Goal: Task Accomplishment & Management: Complete application form

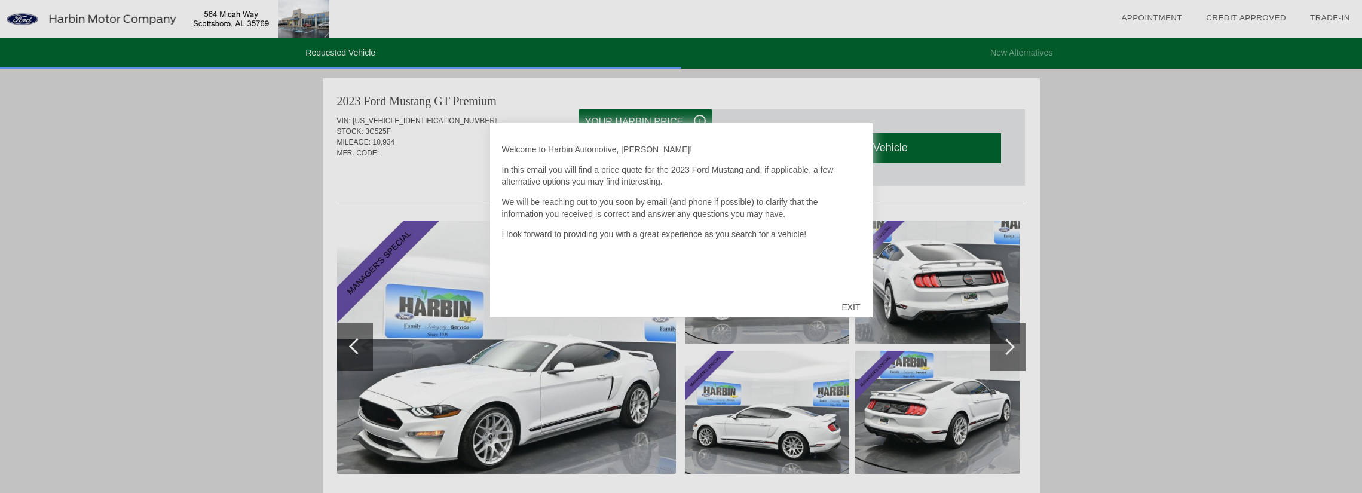
scroll to position [179, 0]
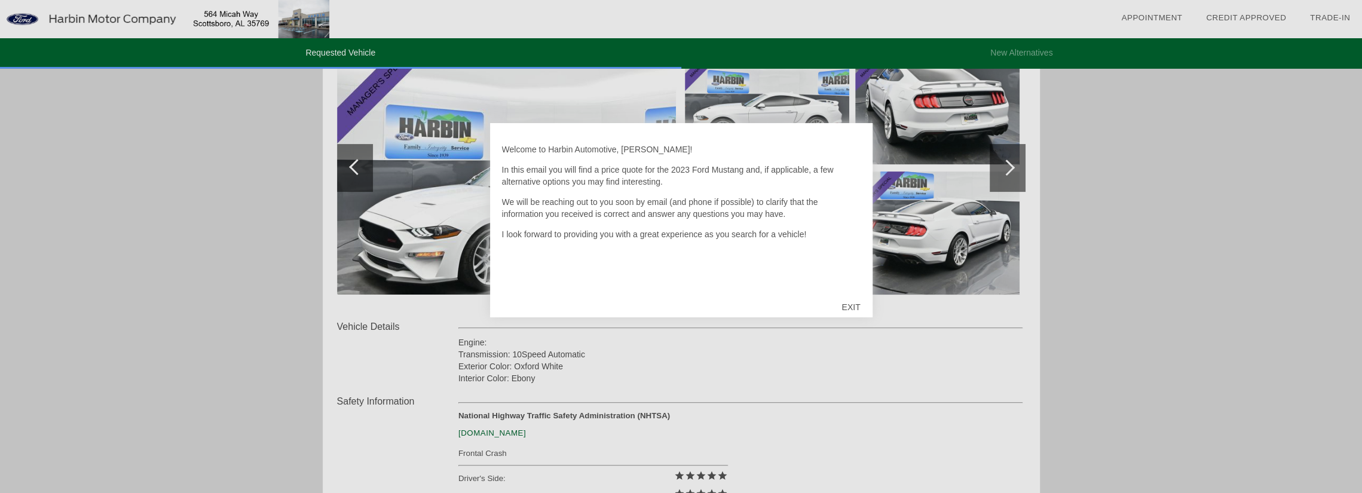
click at [855, 309] on div "EXIT" at bounding box center [851, 307] width 42 height 36
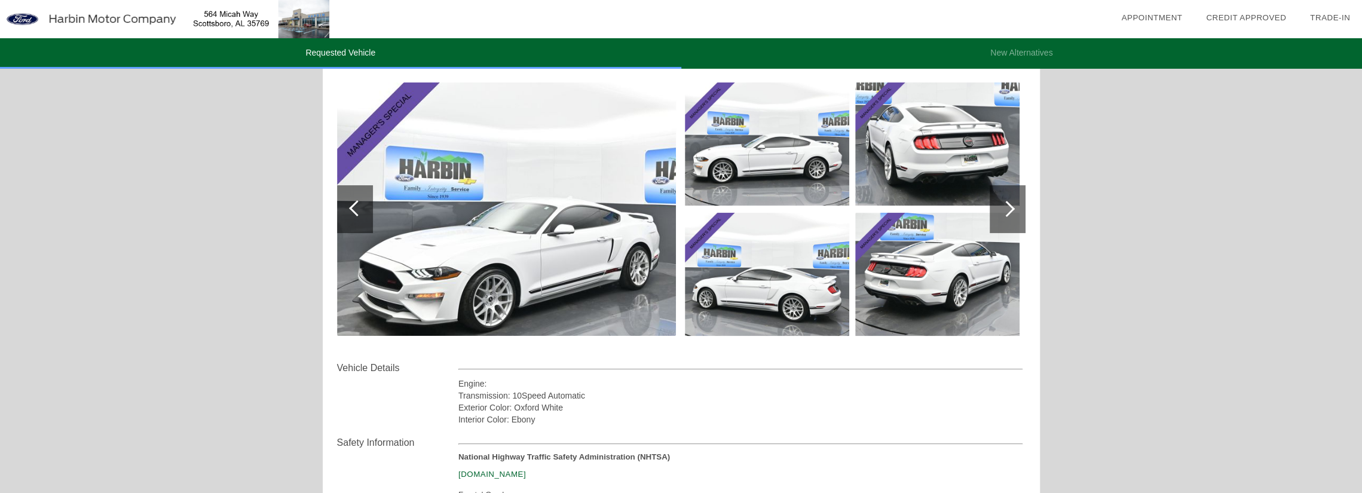
scroll to position [120, 0]
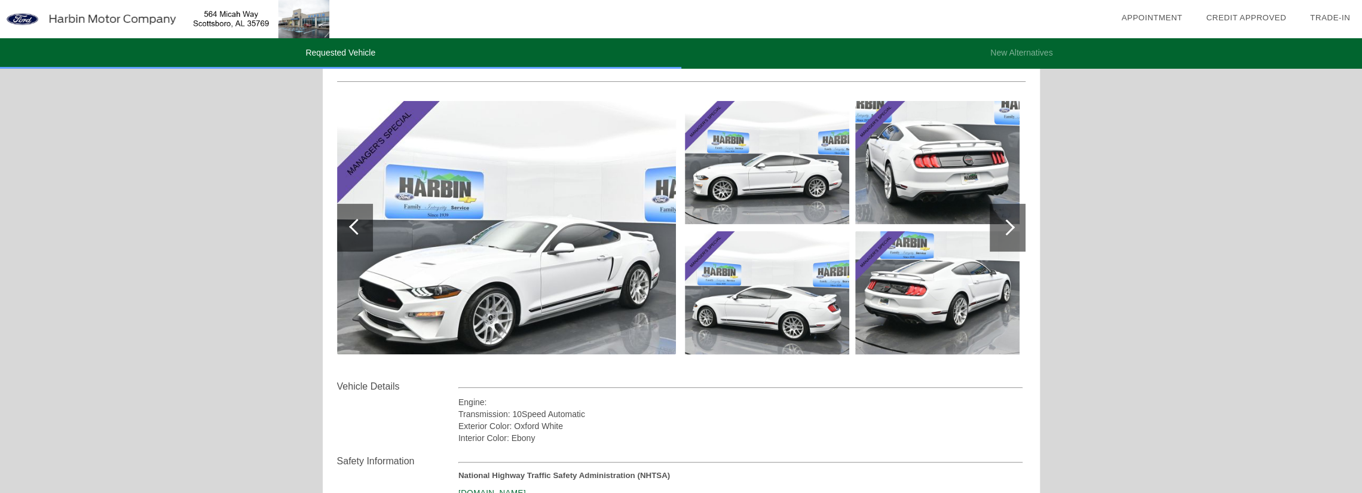
click at [634, 248] on img at bounding box center [506, 227] width 339 height 253
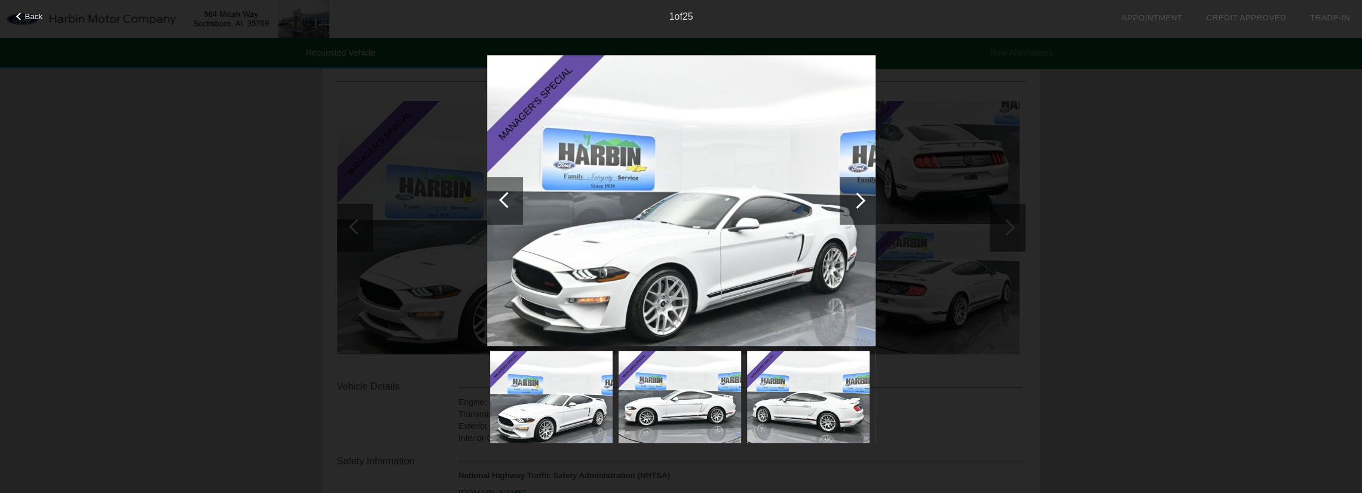
click at [857, 199] on div at bounding box center [858, 201] width 16 height 16
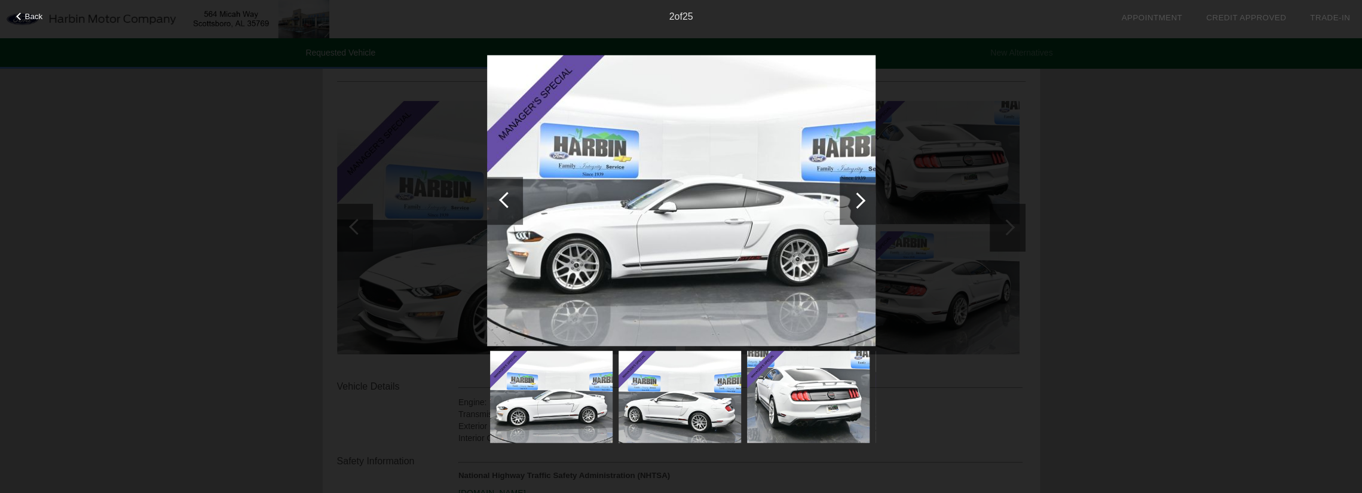
click at [857, 199] on div at bounding box center [858, 201] width 16 height 16
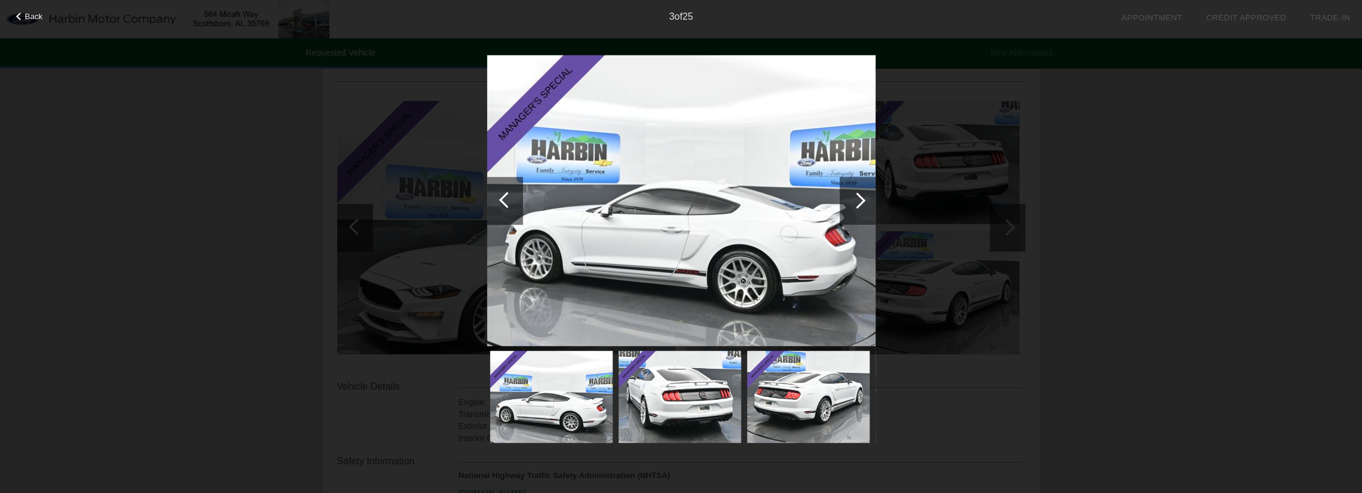
click at [857, 199] on div at bounding box center [858, 201] width 16 height 16
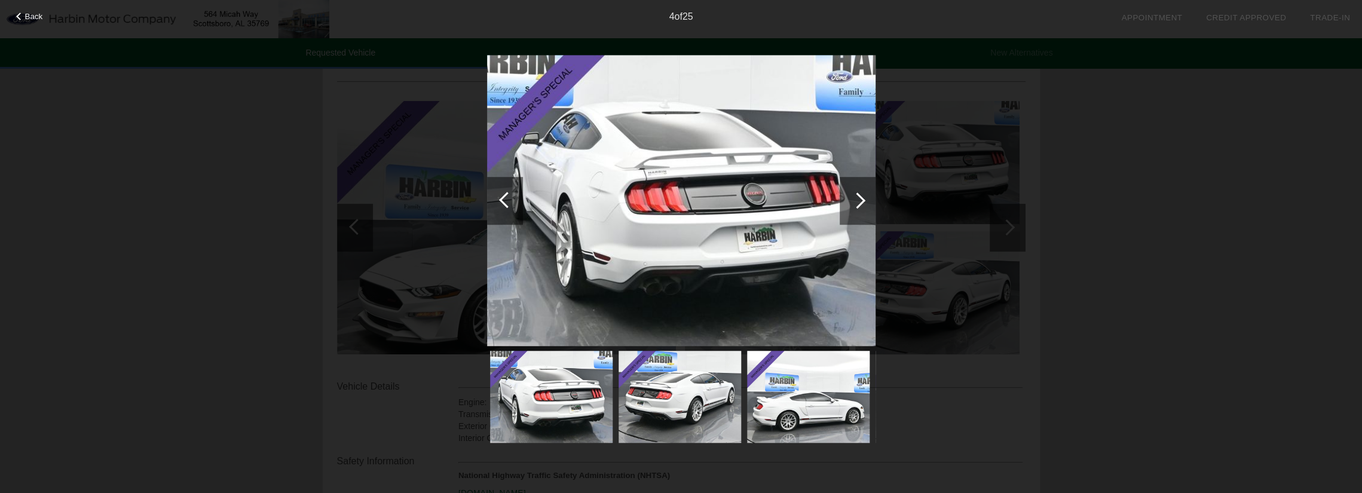
click at [857, 199] on div at bounding box center [858, 201] width 16 height 16
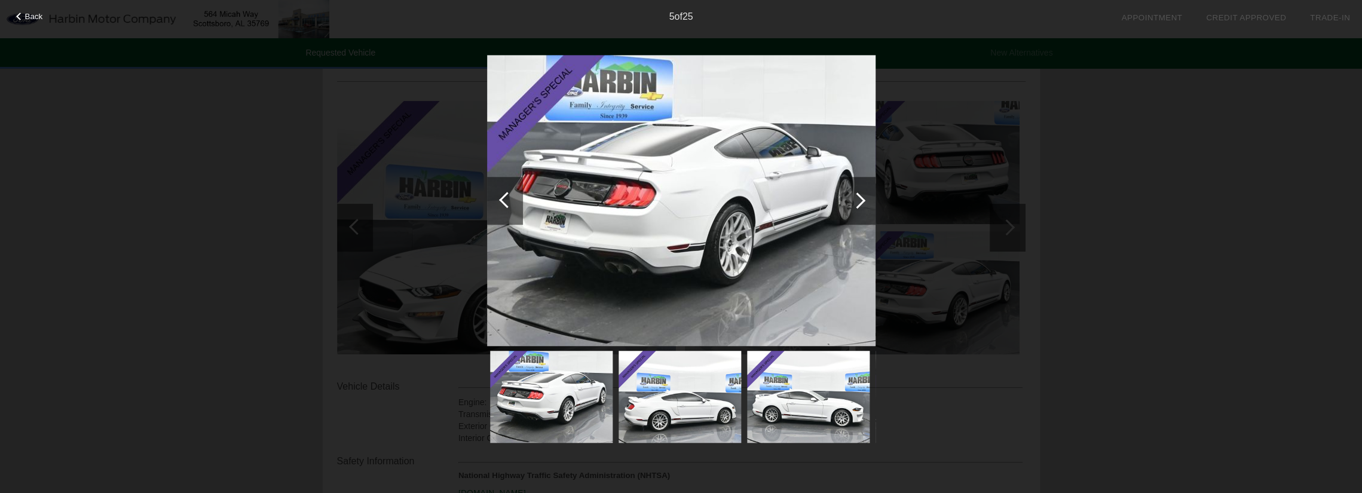
click at [855, 198] on div at bounding box center [858, 201] width 16 height 16
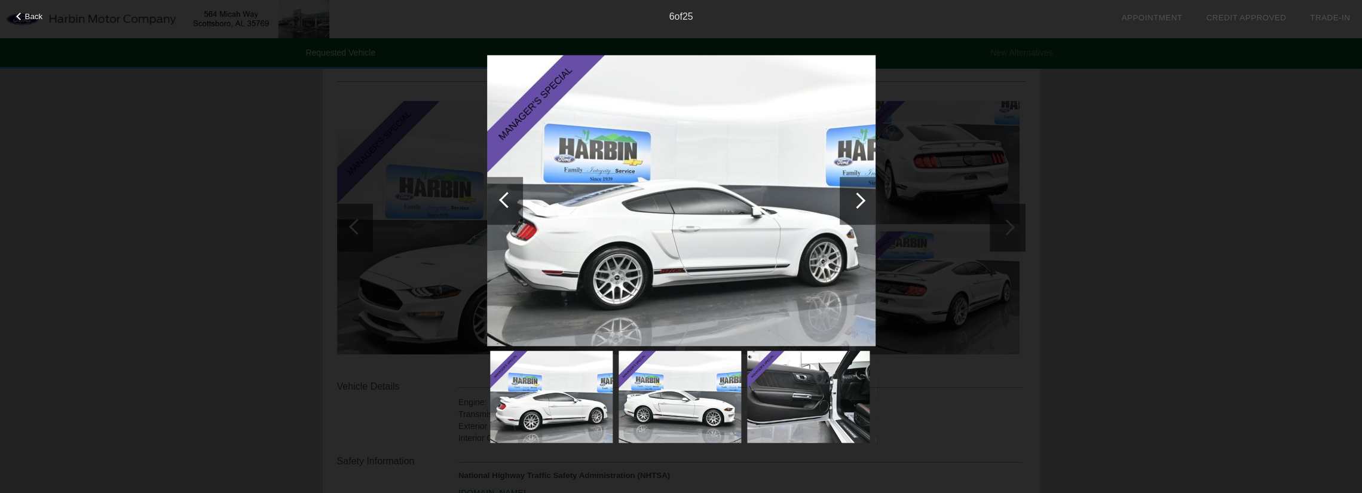
click at [855, 198] on div at bounding box center [858, 201] width 16 height 16
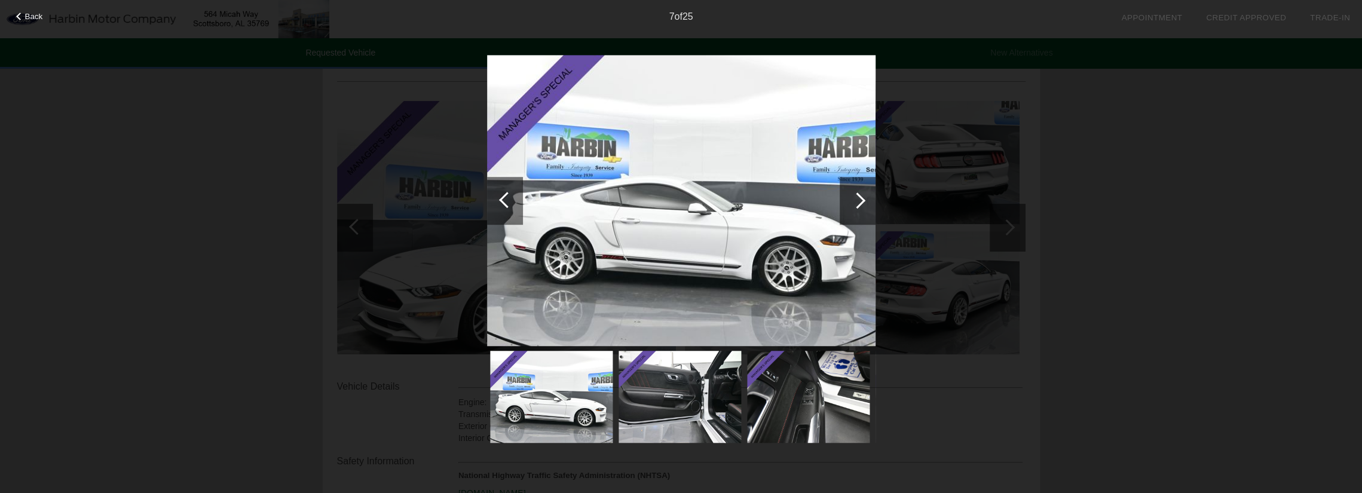
click at [855, 198] on div at bounding box center [858, 201] width 16 height 16
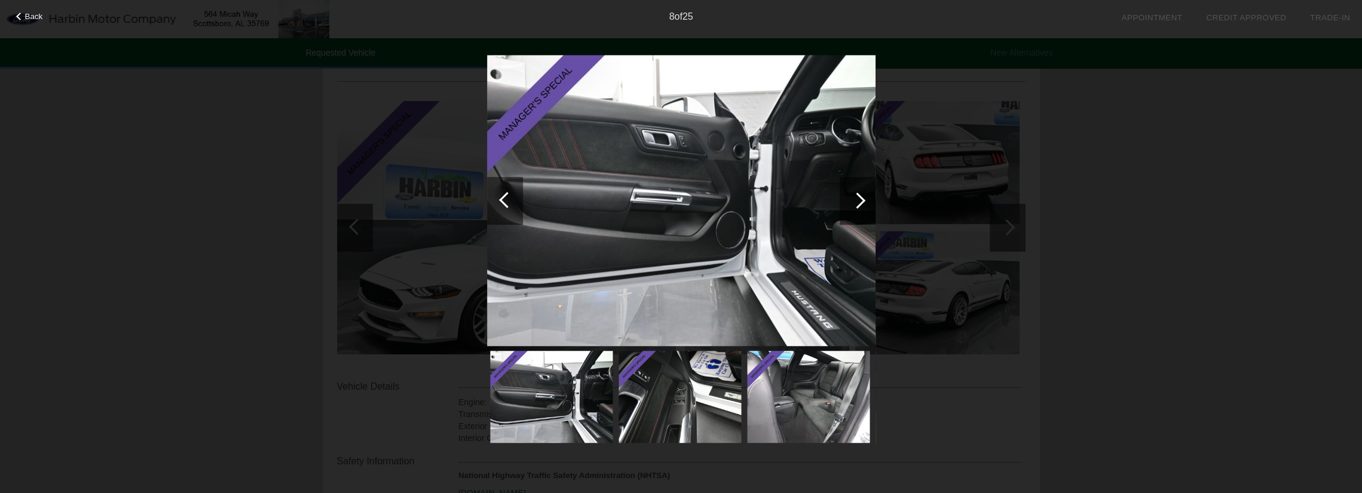
click at [860, 195] on div at bounding box center [858, 201] width 16 height 16
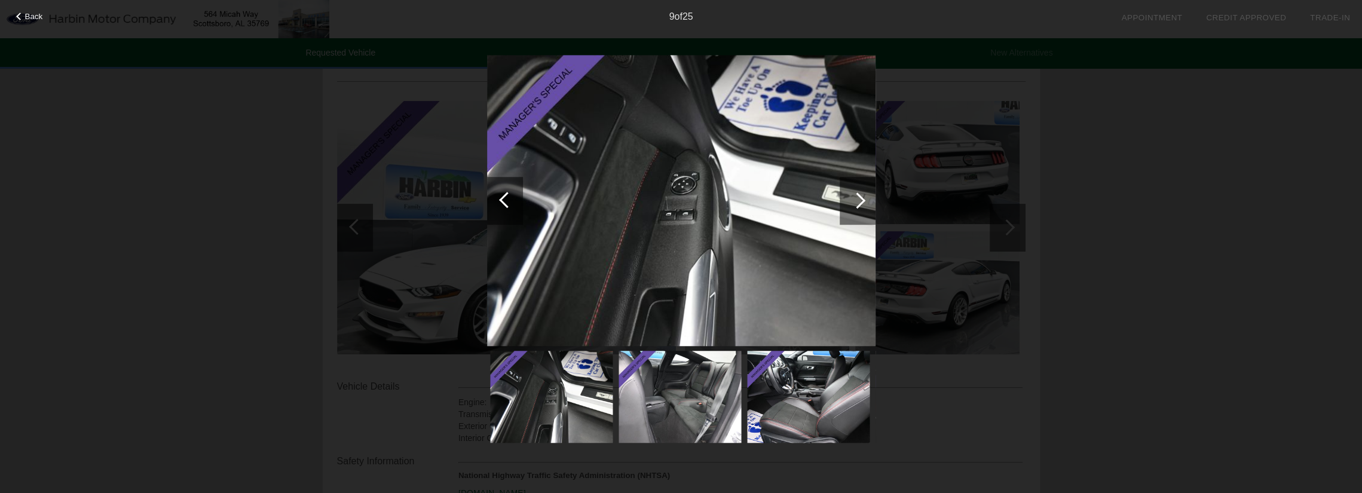
click at [857, 196] on div at bounding box center [858, 201] width 16 height 16
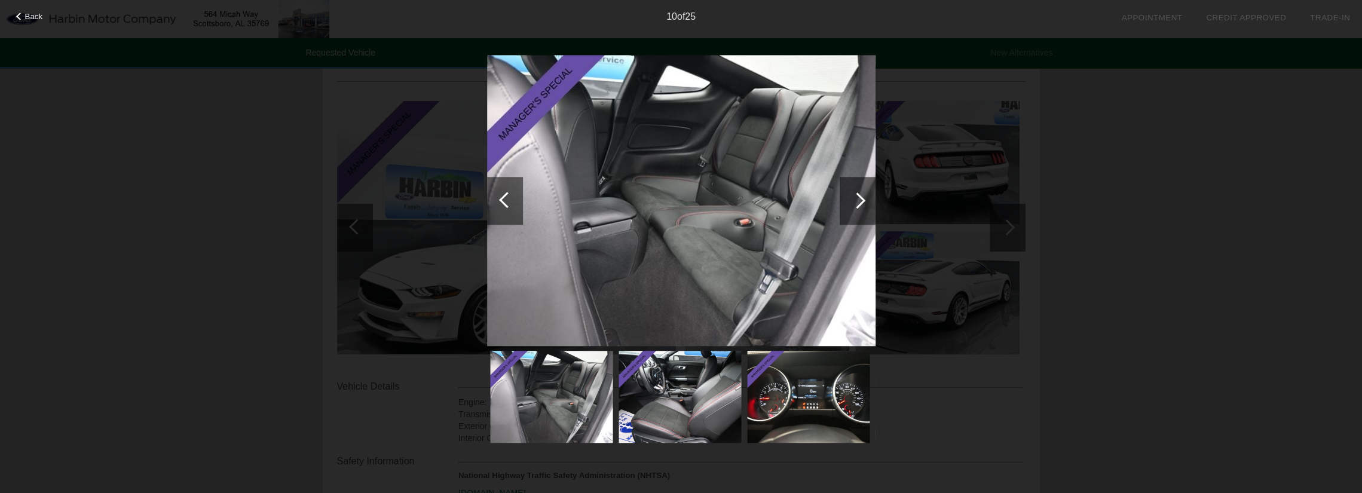
click at [863, 199] on div at bounding box center [858, 201] width 16 height 16
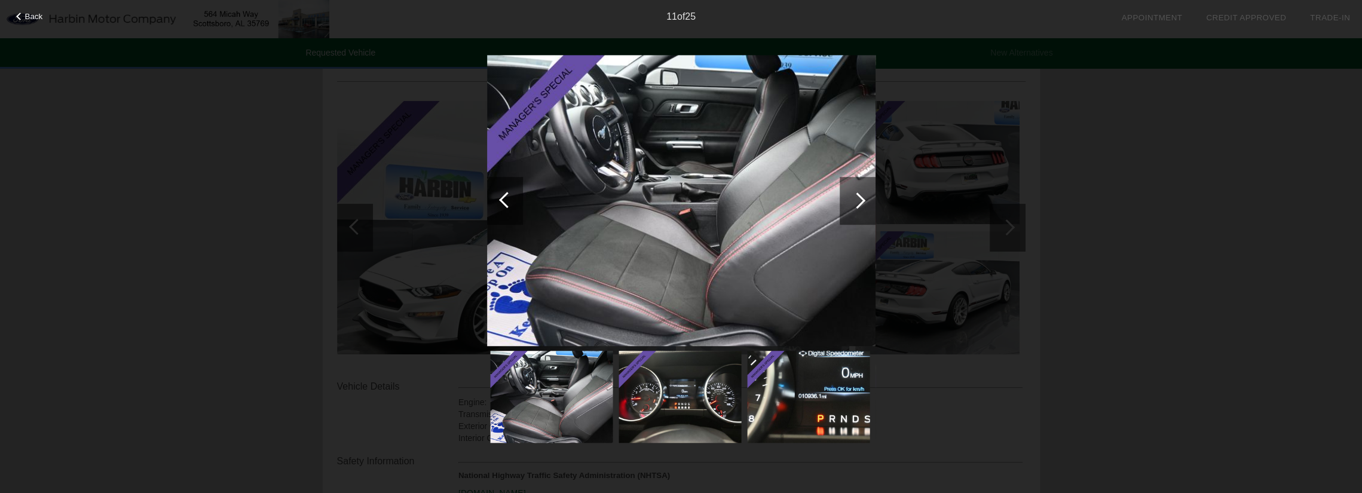
click at [861, 195] on div at bounding box center [858, 201] width 36 height 48
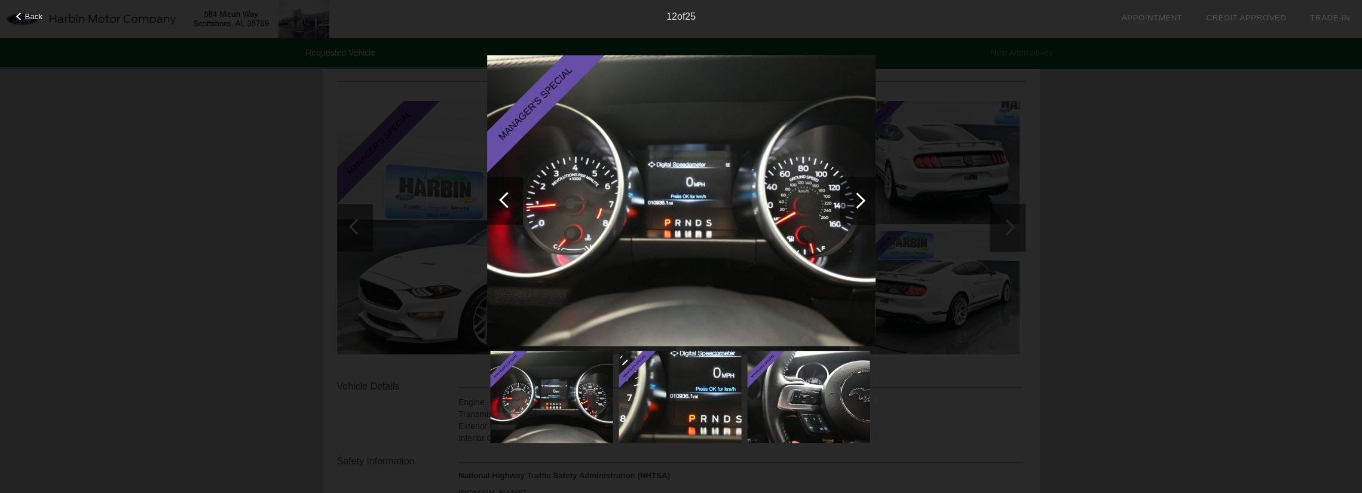
click at [861, 195] on div at bounding box center [858, 201] width 36 height 48
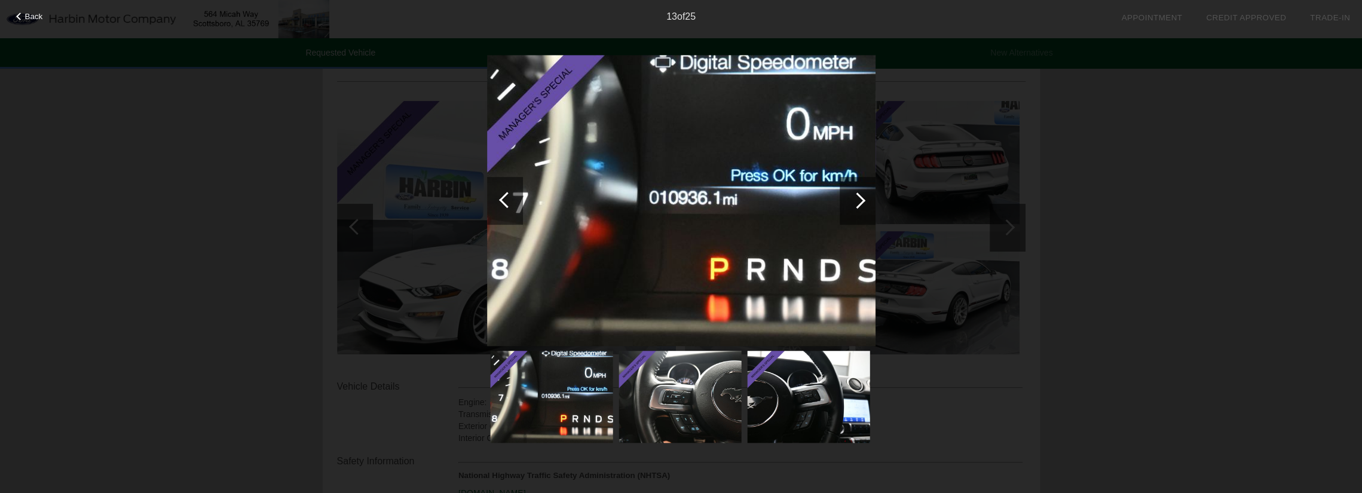
click at [861, 195] on div at bounding box center [858, 201] width 36 height 48
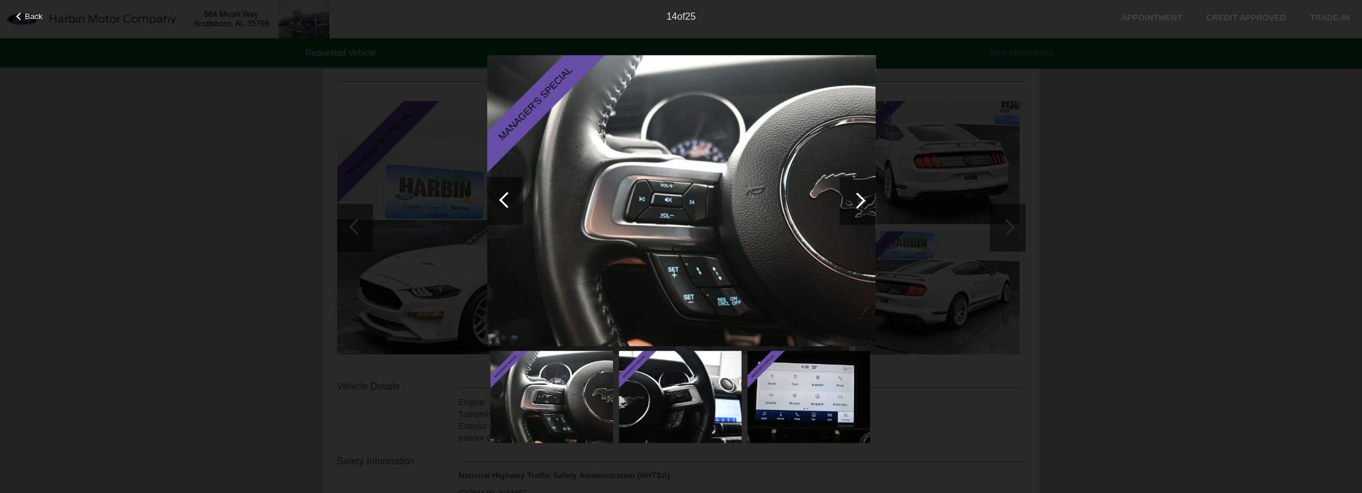
click at [861, 195] on div at bounding box center [858, 201] width 36 height 48
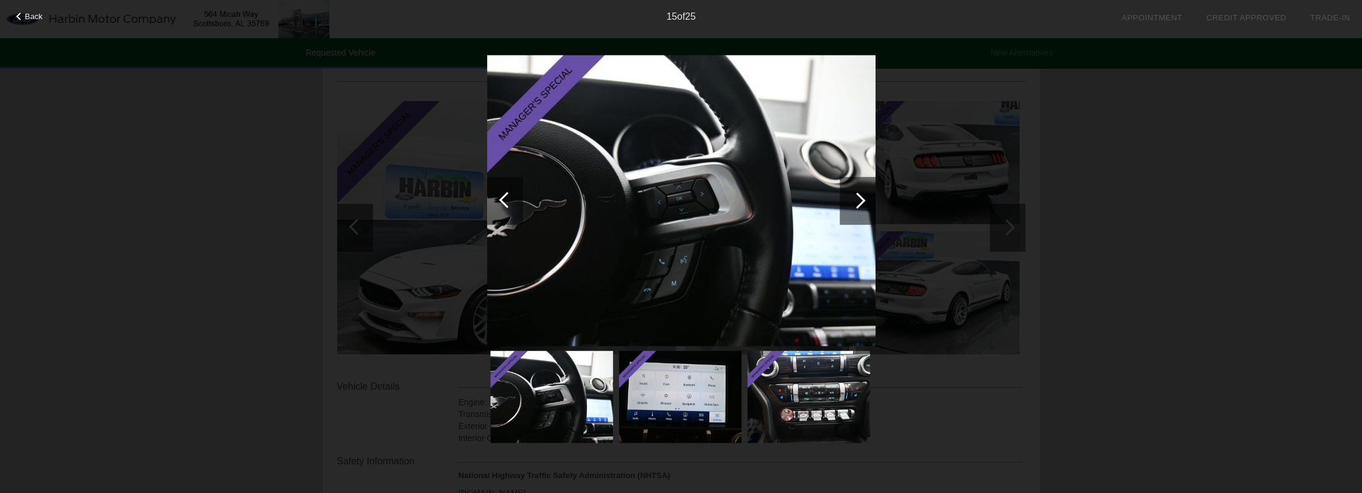
click at [861, 195] on div at bounding box center [858, 201] width 36 height 48
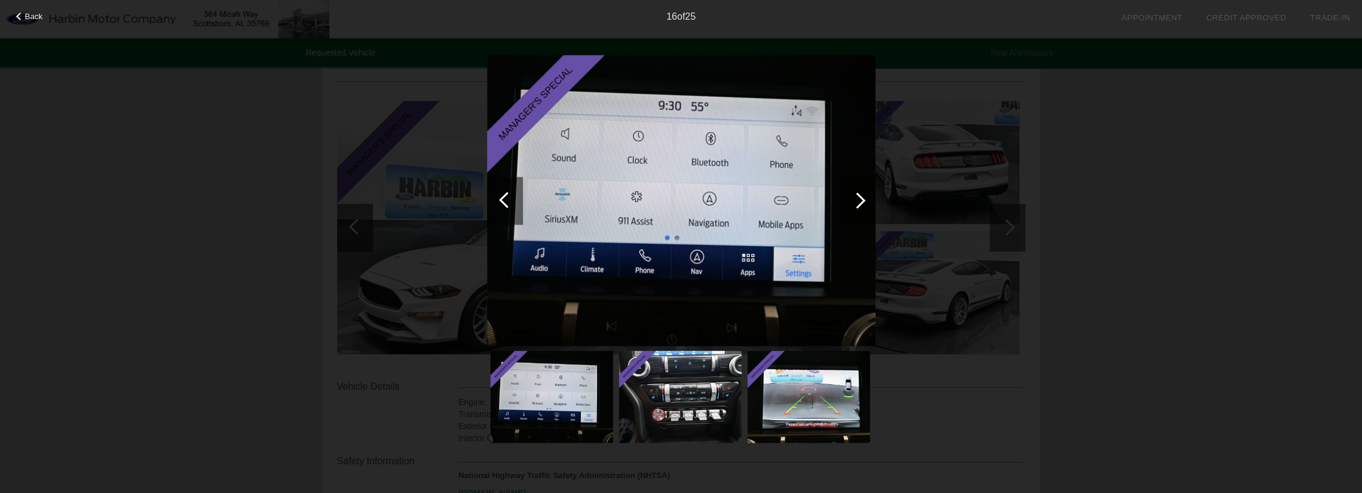
click at [860, 195] on div at bounding box center [858, 201] width 16 height 16
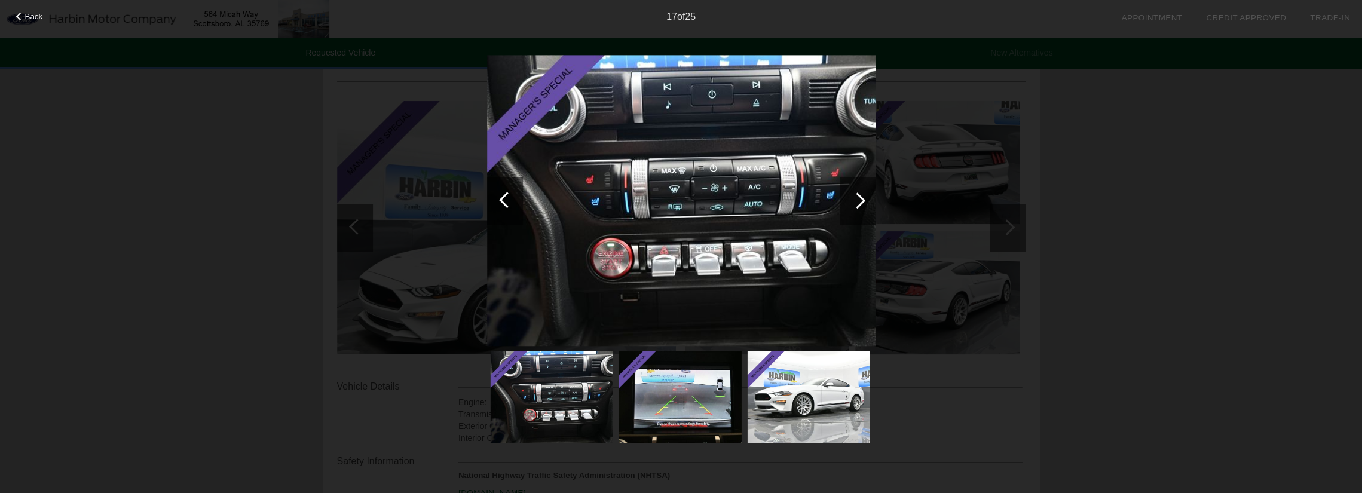
click at [860, 195] on div at bounding box center [858, 201] width 16 height 16
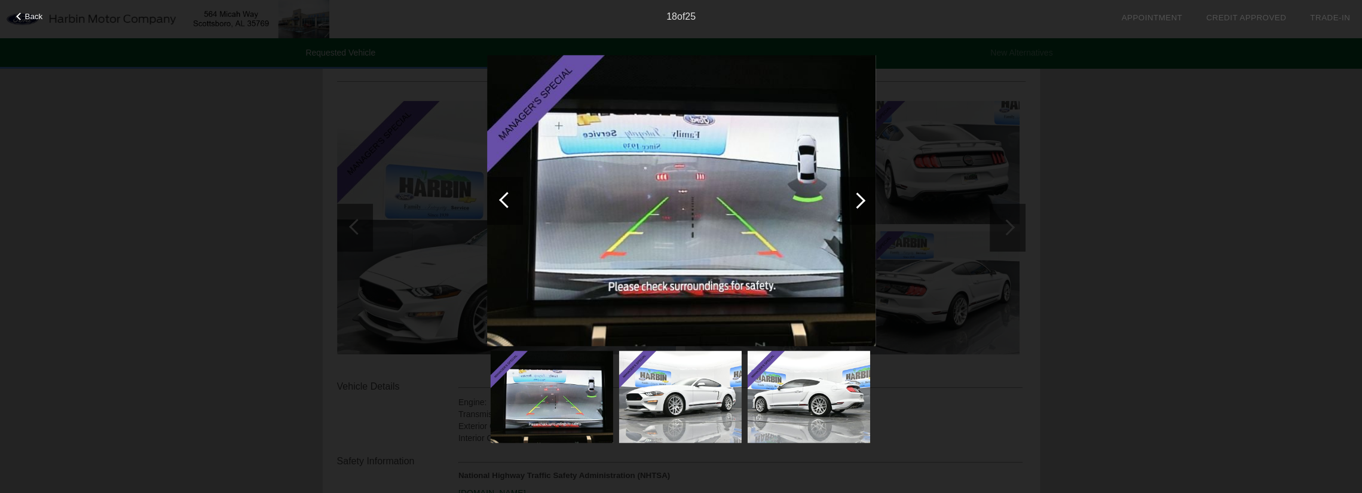
click at [860, 195] on div at bounding box center [858, 201] width 16 height 16
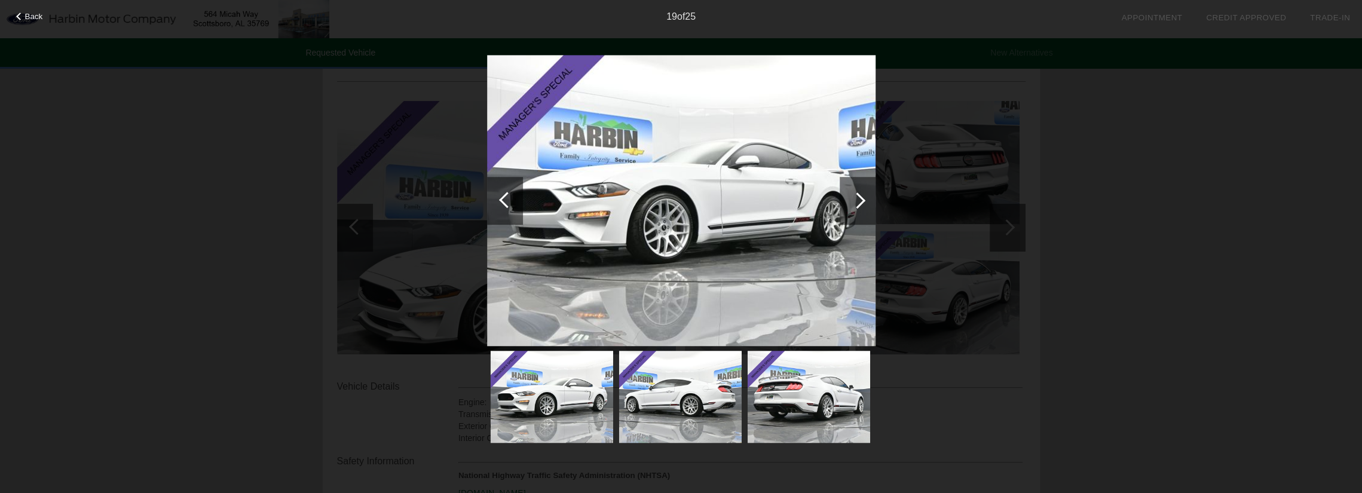
click at [860, 195] on div at bounding box center [858, 201] width 16 height 16
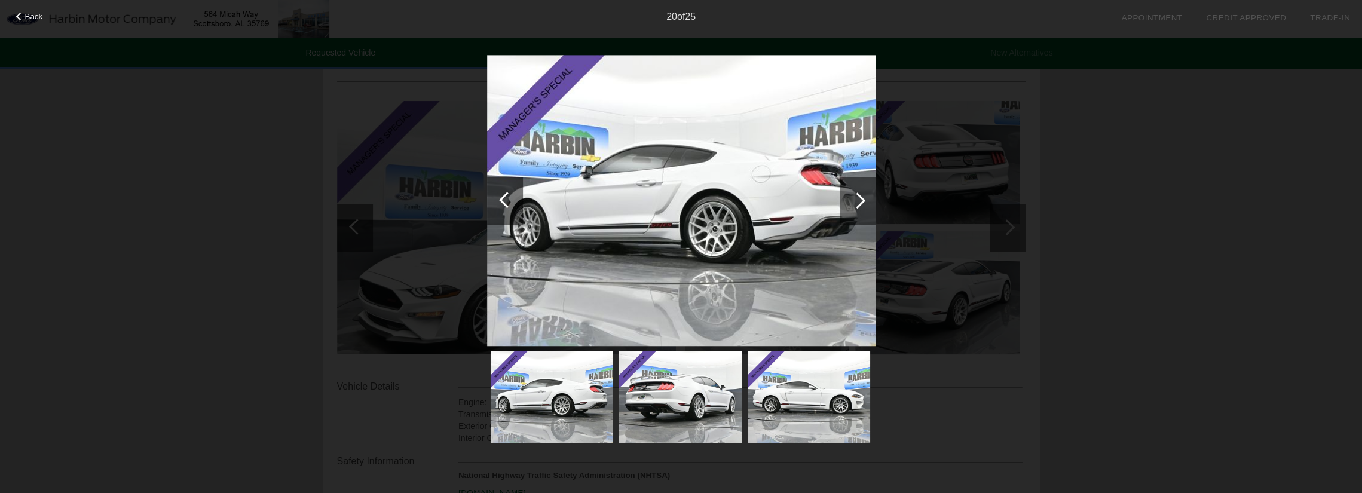
click at [860, 195] on div at bounding box center [858, 201] width 16 height 16
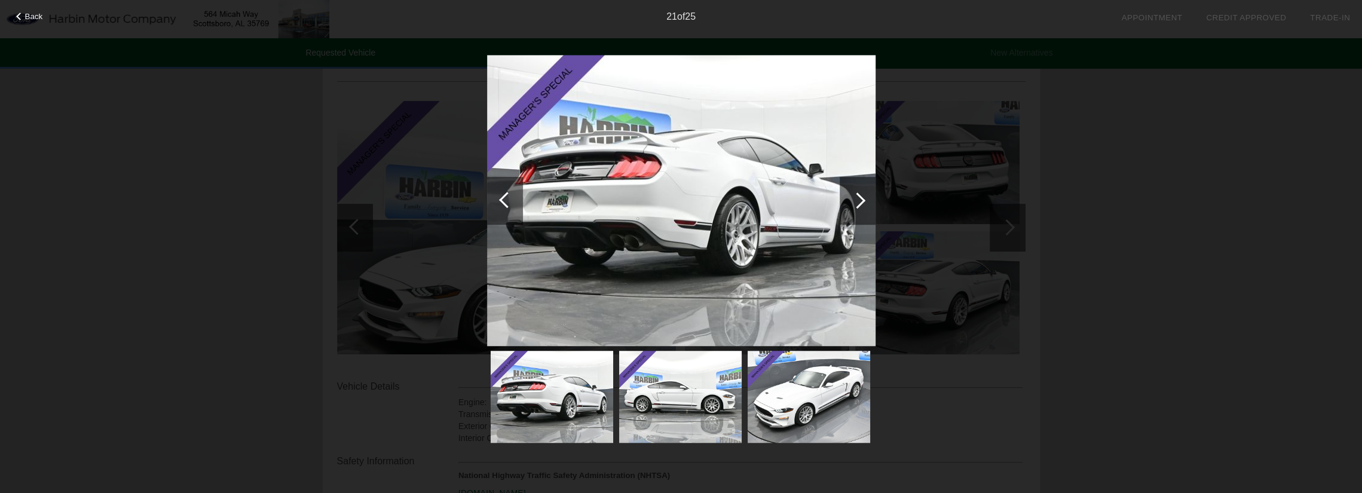
click at [860, 195] on div at bounding box center [858, 201] width 16 height 16
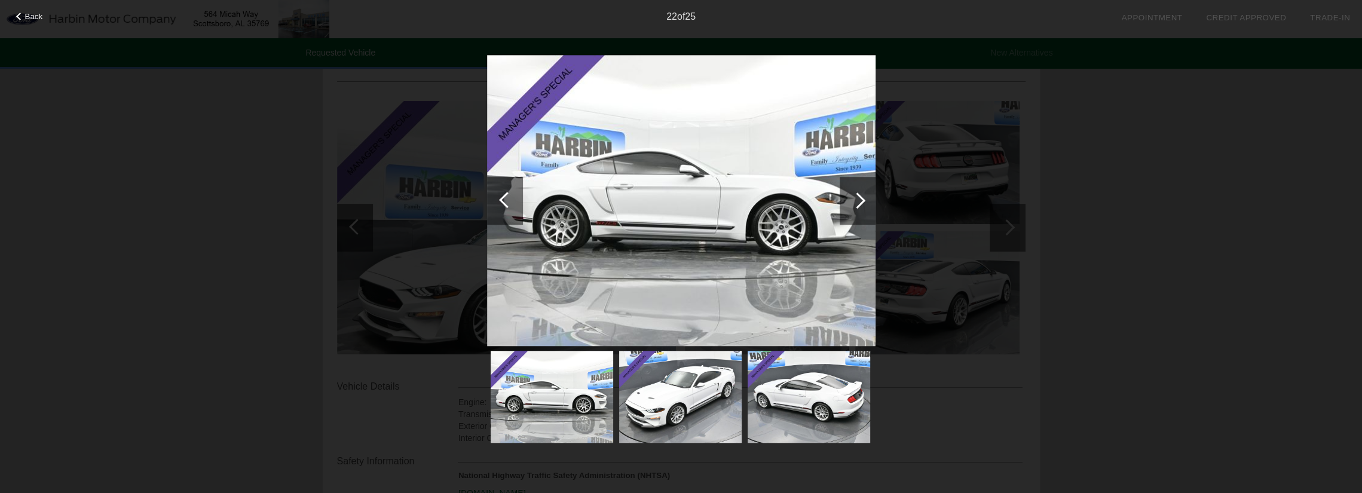
click at [860, 195] on div at bounding box center [858, 201] width 16 height 16
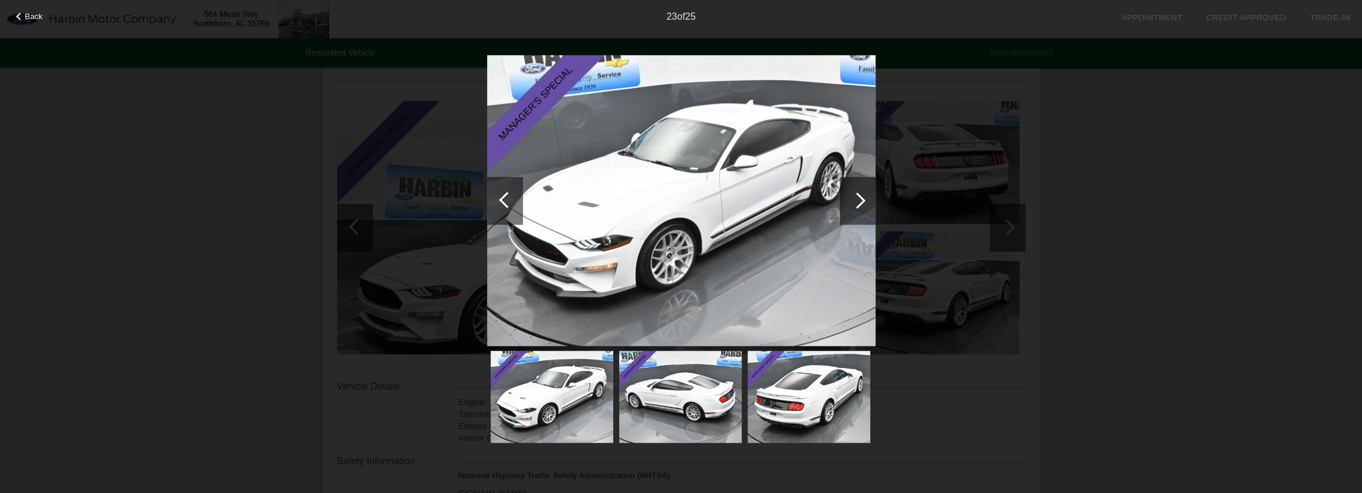
click at [860, 195] on div at bounding box center [858, 201] width 16 height 16
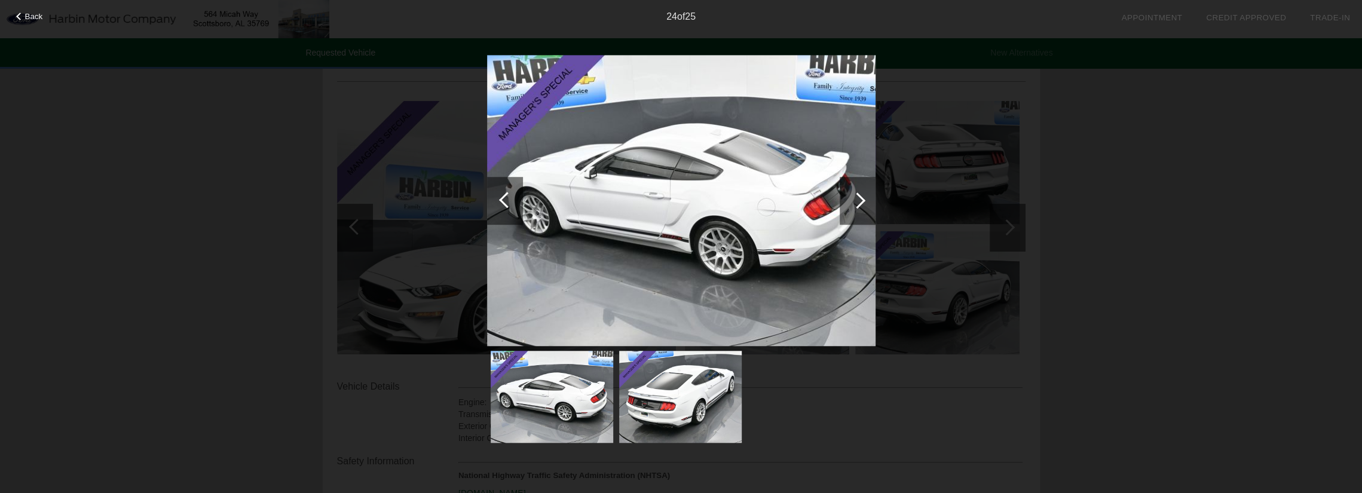
click at [860, 195] on div at bounding box center [858, 201] width 16 height 16
